Goal: Information Seeking & Learning: Learn about a topic

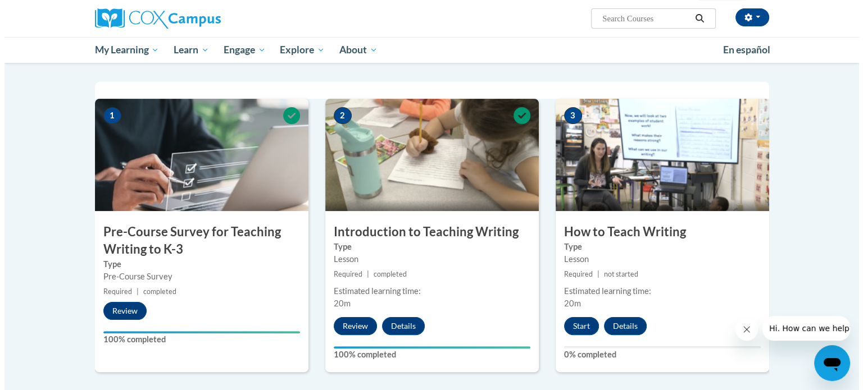
scroll to position [208, 0]
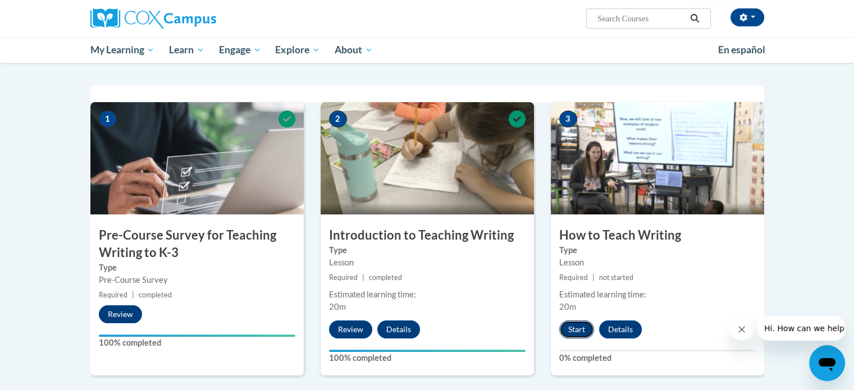
click at [577, 327] on button "Start" at bounding box center [576, 330] width 35 height 18
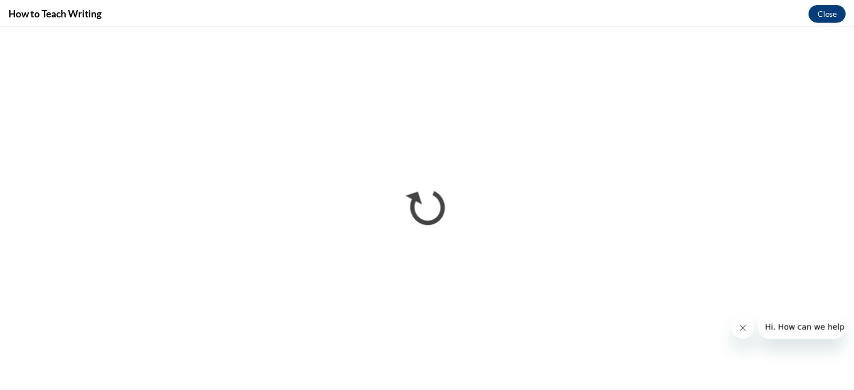
scroll to position [0, 0]
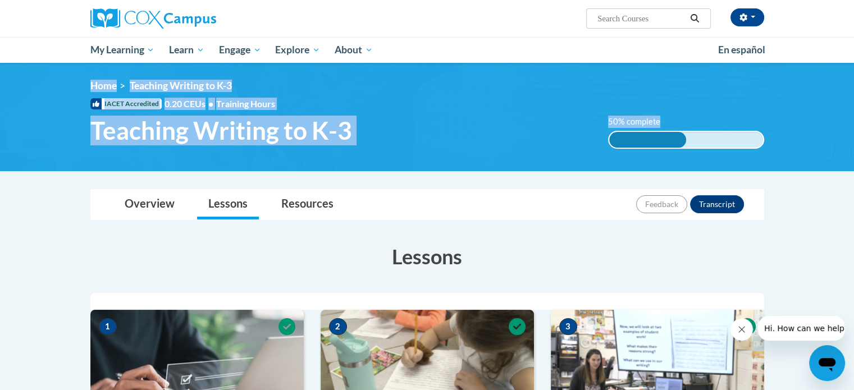
drag, startPoint x: 854, startPoint y: 56, endPoint x: 862, endPoint y: 145, distance: 89.7
click at [854, 145] on html "[PERSON_NAME] ([GEOGRAPHIC_DATA]/[GEOGRAPHIC_DATA] UTC-05:00) My Profile Inbox …" at bounding box center [427, 195] width 854 height 390
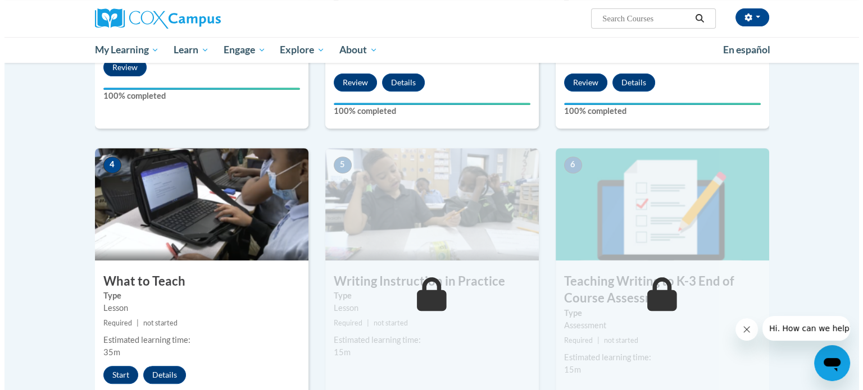
scroll to position [485, 0]
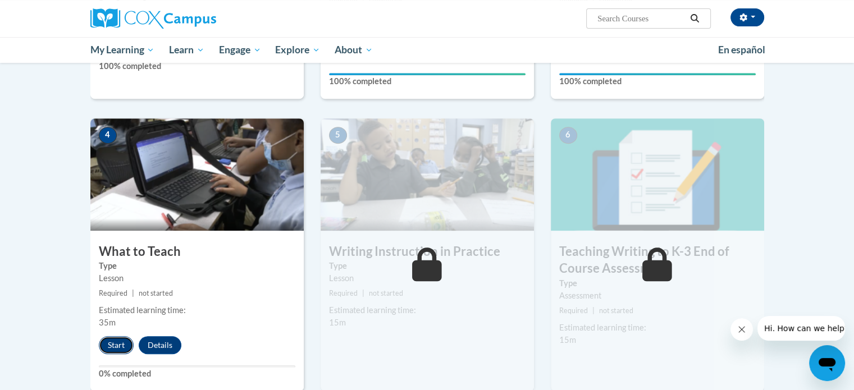
click at [107, 345] on button "Start" at bounding box center [116, 345] width 35 height 18
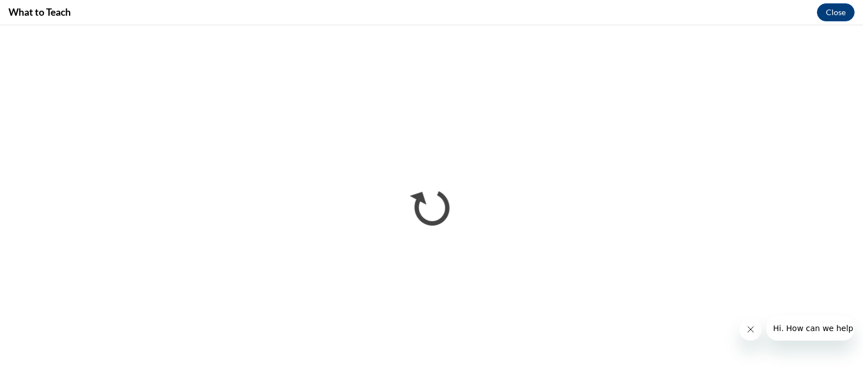
scroll to position [0, 0]
